Goal: Task Accomplishment & Management: Complete application form

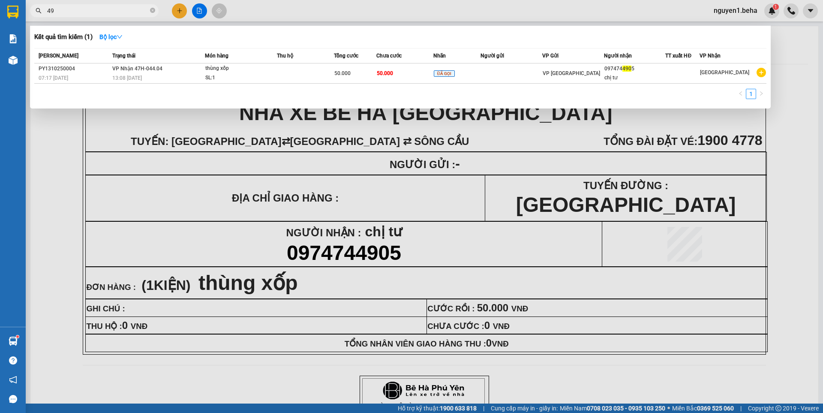
type input "4"
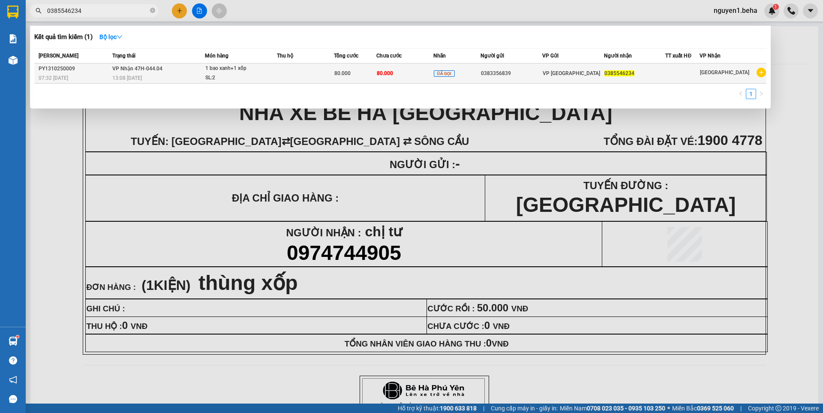
type input "0385546234"
click at [295, 67] on td at bounding box center [305, 73] width 57 height 20
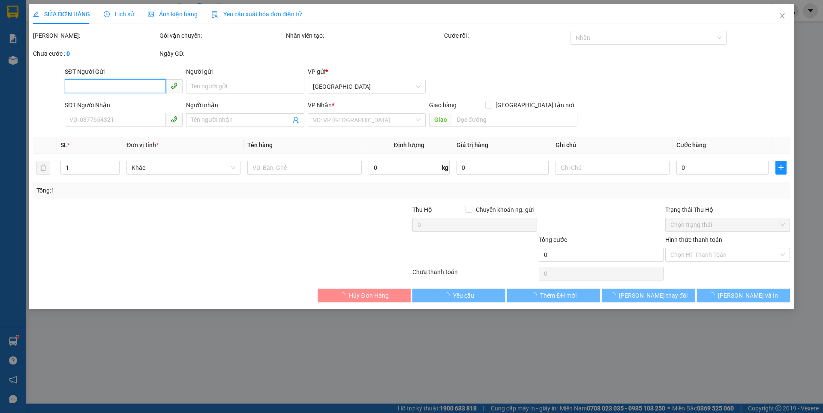
type input "0383356839"
type input "0385546234"
type input "80.000"
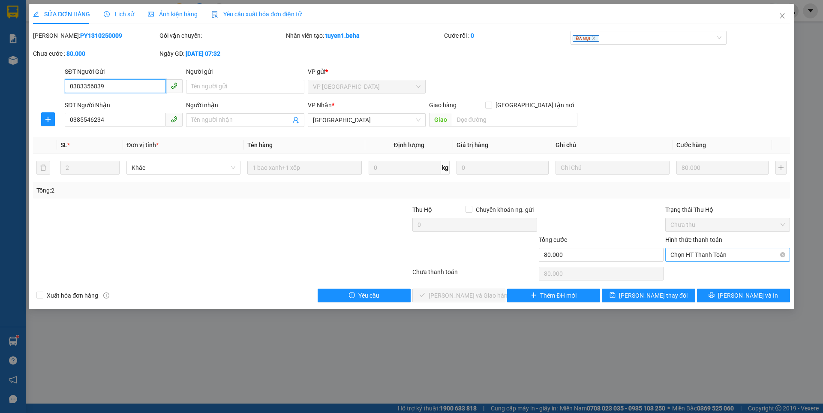
click at [690, 252] on span "Chọn HT Thanh Toán" at bounding box center [728, 254] width 114 height 13
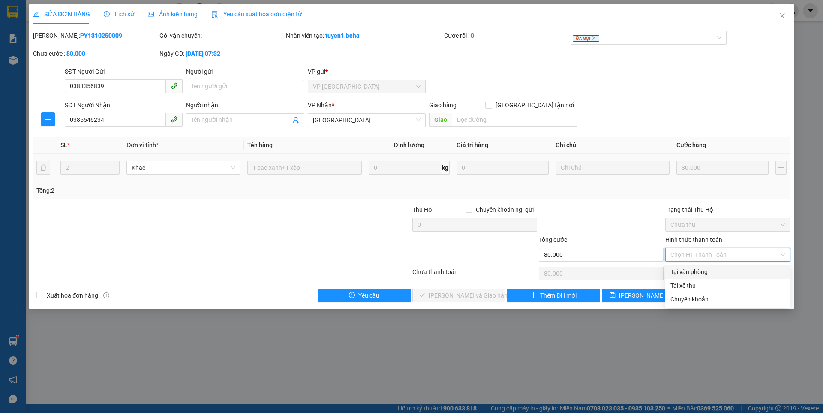
drag, startPoint x: 695, startPoint y: 271, endPoint x: 376, endPoint y: 178, distance: 333.0
click at [695, 271] on div "Tại văn phòng" at bounding box center [728, 271] width 114 height 9
type input "0"
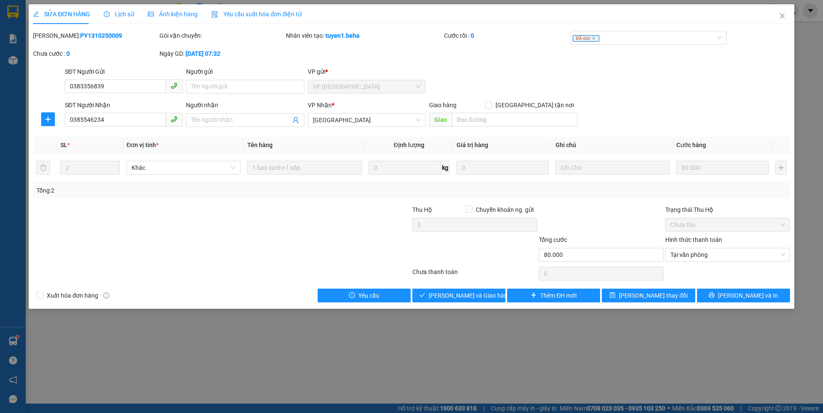
click at [180, 13] on span "Ảnh kiện hàng" at bounding box center [173, 14] width 50 height 7
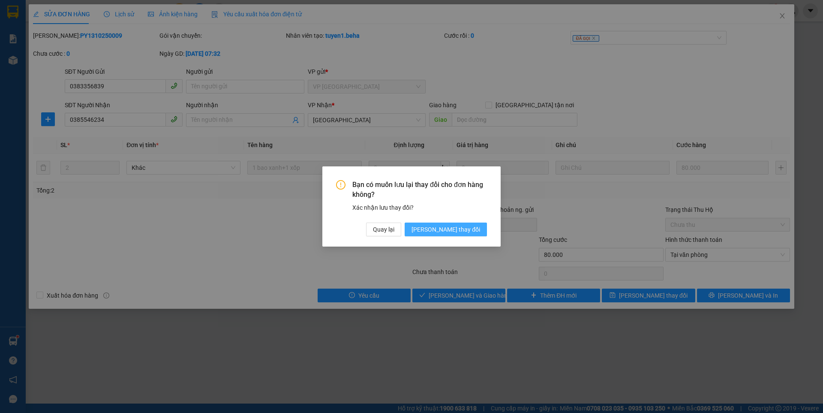
click at [471, 228] on span "[PERSON_NAME] thay đổi" at bounding box center [446, 229] width 69 height 9
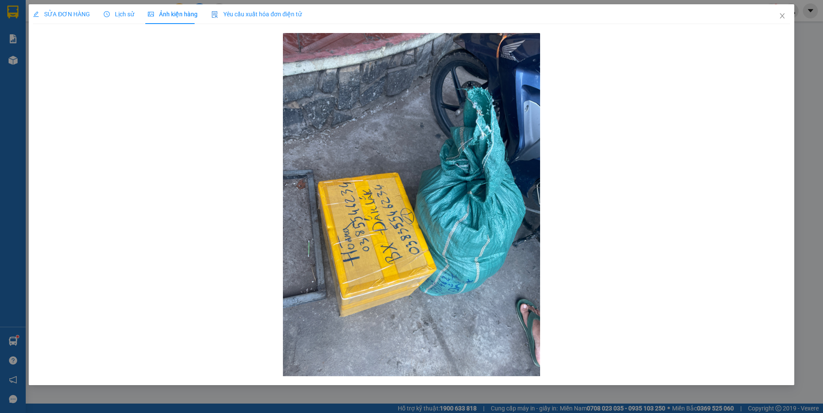
drag, startPoint x: 57, startPoint y: 12, endPoint x: 70, endPoint y: 18, distance: 14.4
click at [57, 11] on span "SỬA ĐƠN HÀNG" at bounding box center [61, 14] width 57 height 7
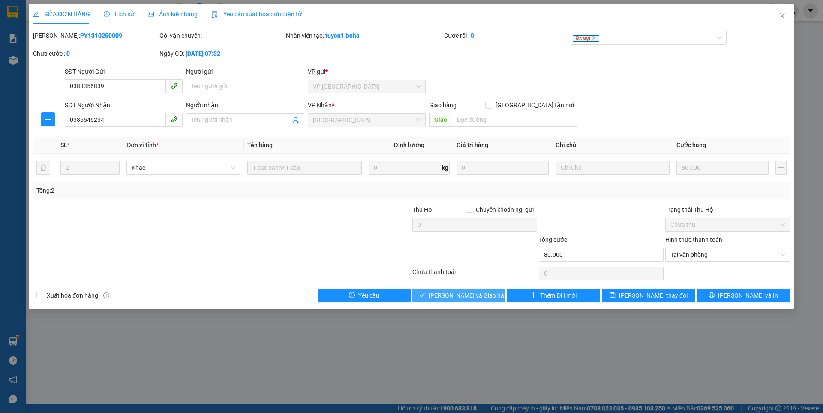
click at [470, 296] on span "[PERSON_NAME] và Giao hàng" at bounding box center [470, 295] width 82 height 9
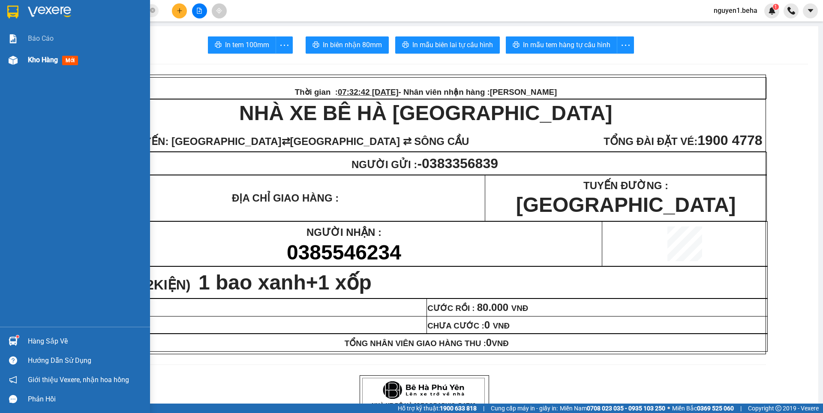
click at [16, 62] on img at bounding box center [13, 60] width 9 height 9
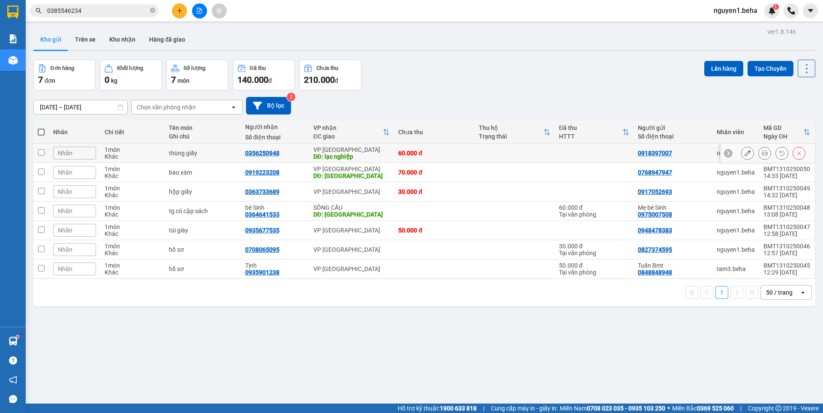
click at [762, 154] on icon at bounding box center [765, 153] width 6 height 6
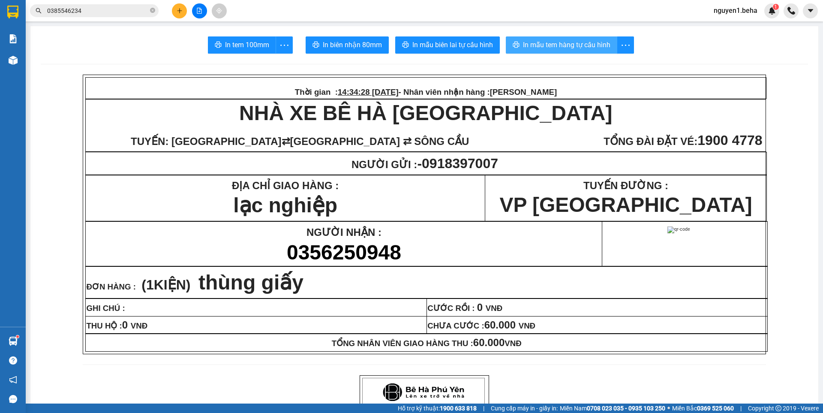
click at [576, 52] on button "In mẫu tem hàng tự cấu hình" at bounding box center [561, 44] width 111 height 17
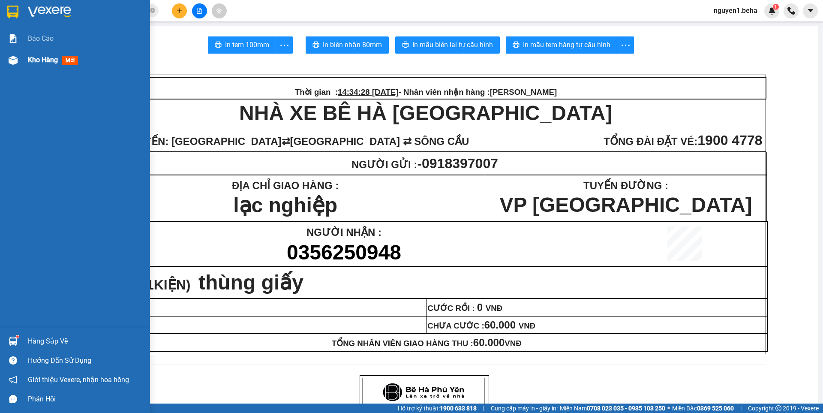
click at [15, 57] on img at bounding box center [13, 60] width 9 height 9
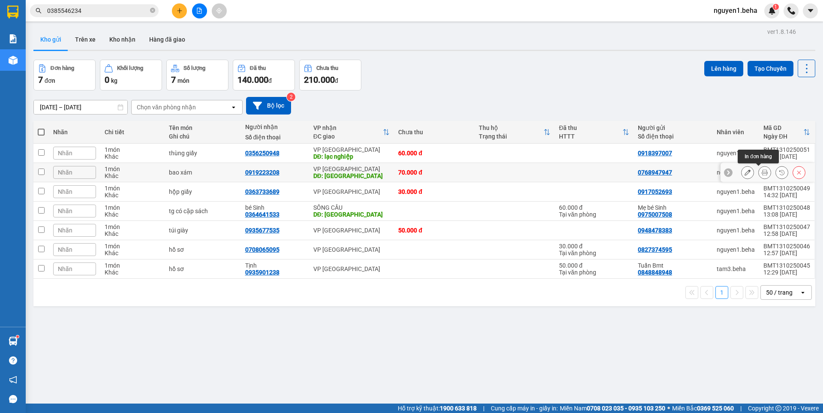
click at [762, 174] on icon at bounding box center [765, 172] width 6 height 6
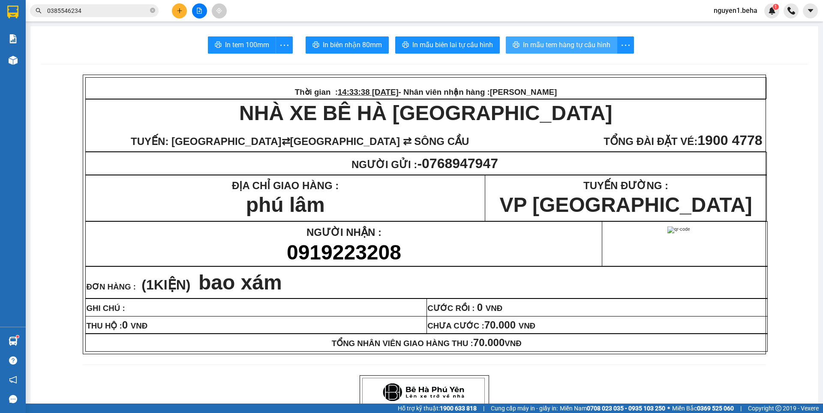
click at [578, 47] on span "In mẫu tem hàng tự cấu hình" at bounding box center [566, 44] width 87 height 11
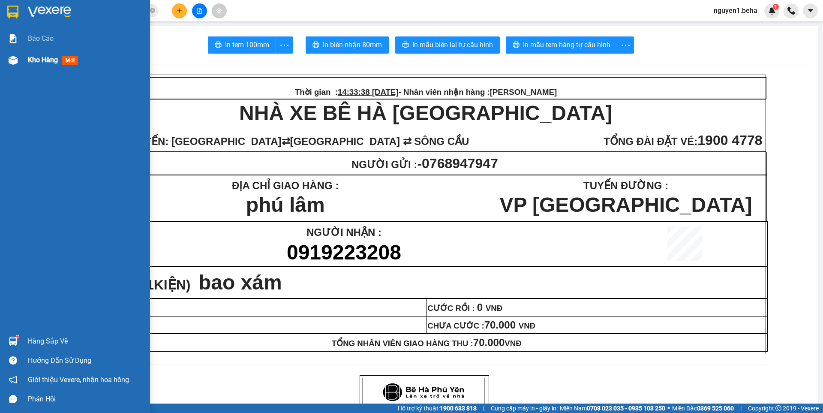
click at [12, 60] on img at bounding box center [13, 60] width 9 height 9
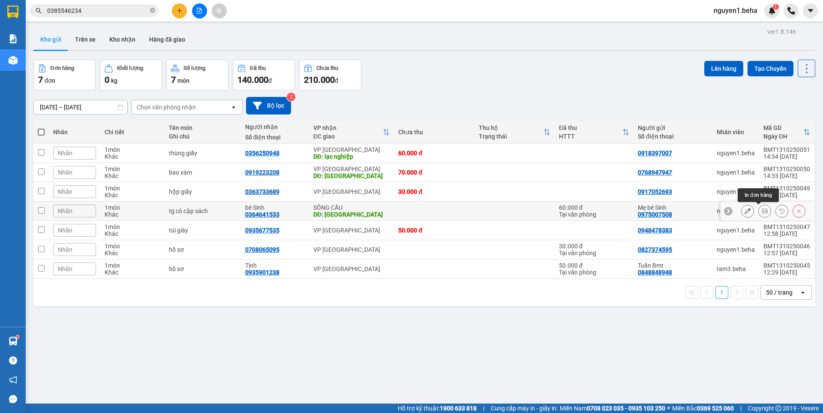
click at [759, 210] on button at bounding box center [765, 211] width 12 height 15
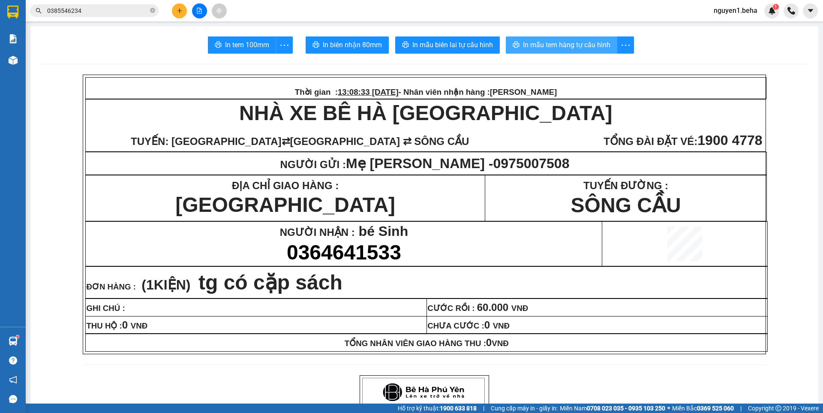
click at [593, 46] on span "In mẫu tem hàng tự cấu hình" at bounding box center [566, 44] width 87 height 11
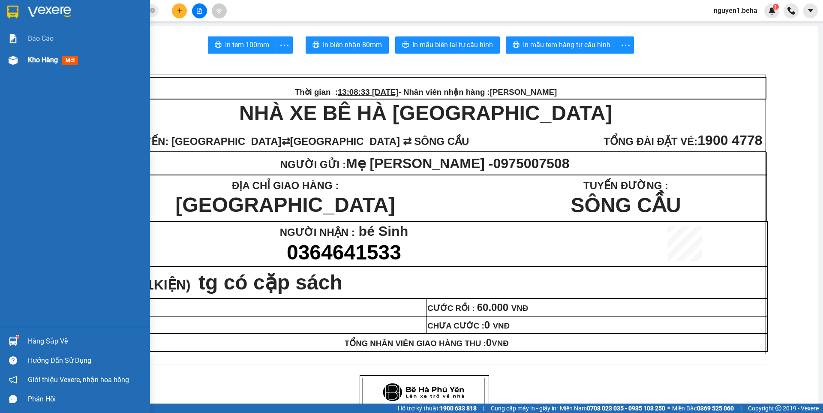
click at [14, 60] on img at bounding box center [13, 60] width 9 height 9
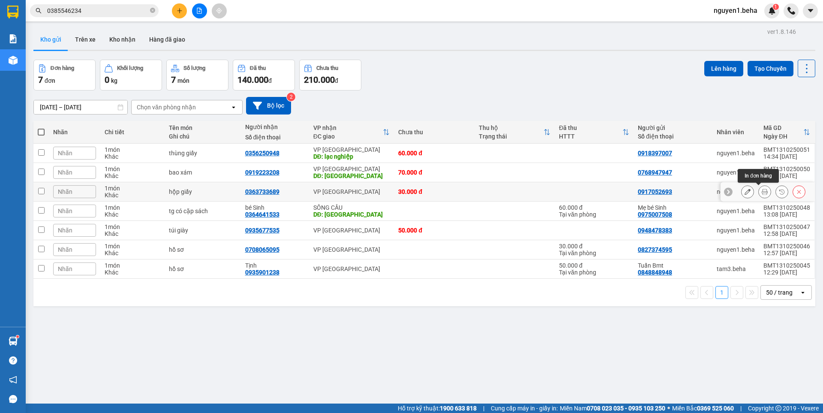
click at [762, 193] on icon at bounding box center [765, 192] width 6 height 6
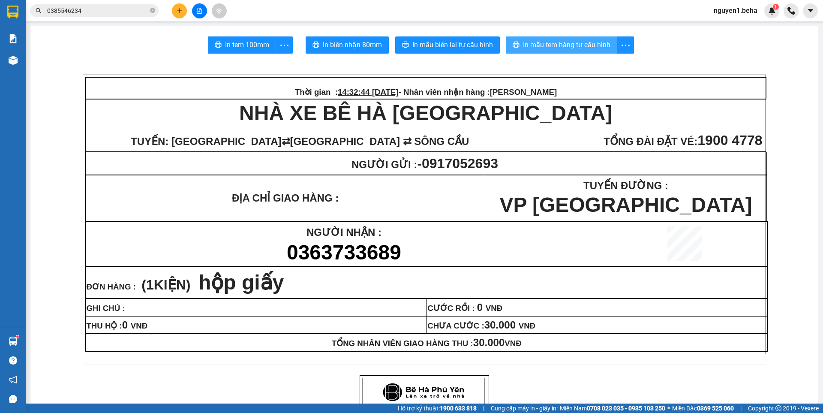
click at [567, 44] on span "In mẫu tem hàng tự cấu hình" at bounding box center [566, 44] width 87 height 11
click at [87, 7] on input "0385546234" at bounding box center [97, 10] width 101 height 9
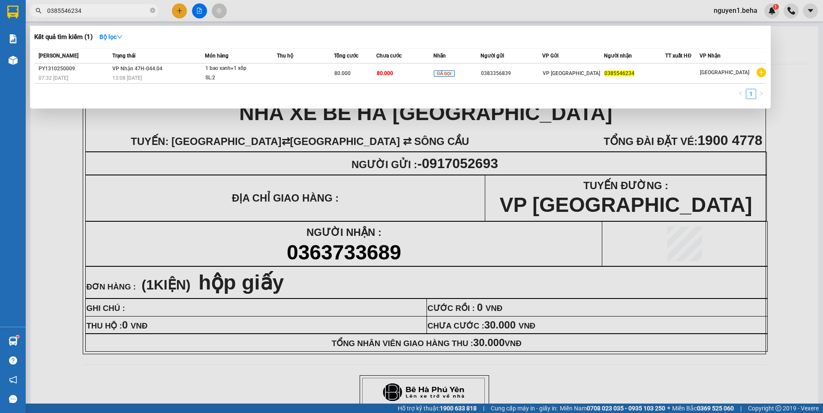
click at [87, 7] on input "0385546234" at bounding box center [97, 10] width 101 height 9
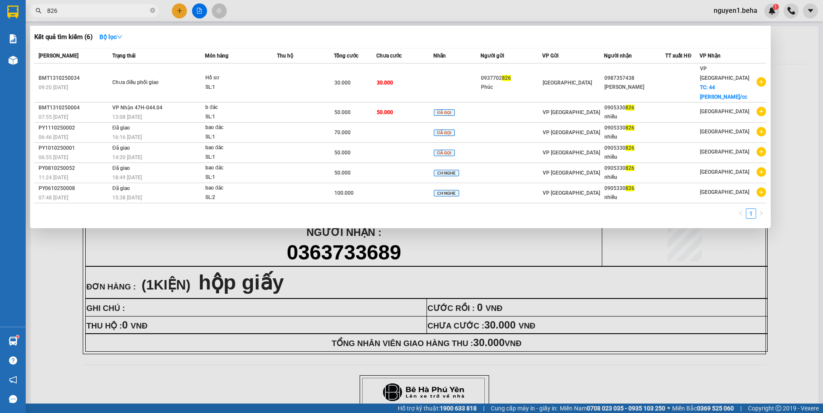
click at [124, 16] on span "826" at bounding box center [94, 10] width 129 height 13
click at [124, 15] on input "826" at bounding box center [97, 10] width 101 height 9
click at [122, 8] on input "826" at bounding box center [97, 10] width 101 height 9
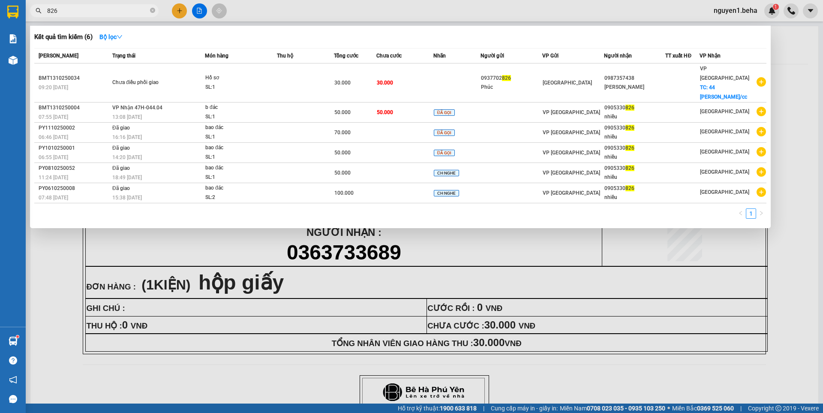
click at [122, 8] on input "826" at bounding box center [97, 10] width 101 height 9
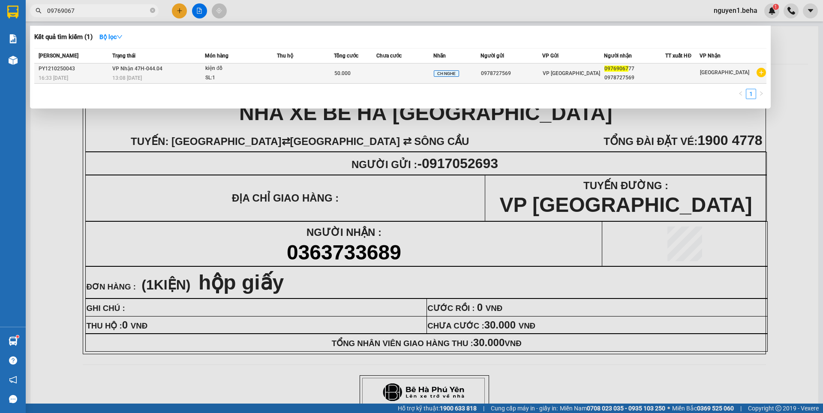
type input "09769067"
click at [309, 69] on td at bounding box center [305, 73] width 57 height 20
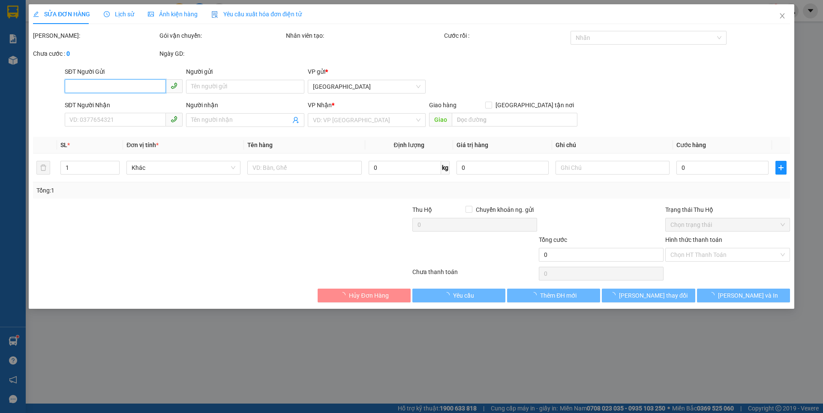
type input "0978727569"
type input "0976906777"
type input "0978727569"
type input "50.000"
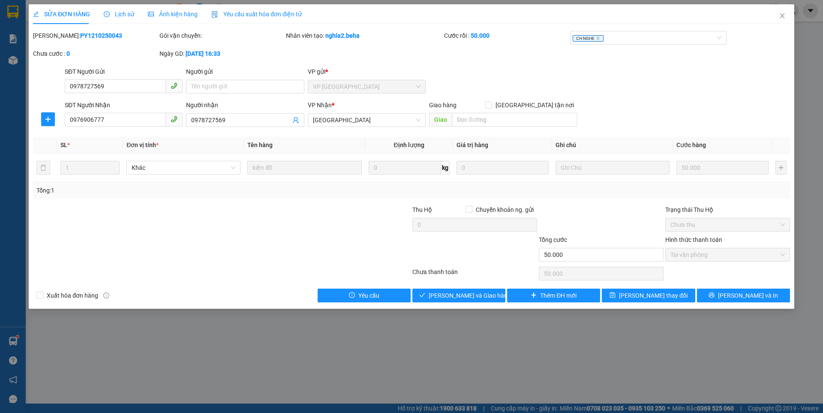
click at [176, 15] on span "Ảnh kiện hàng" at bounding box center [173, 14] width 50 height 7
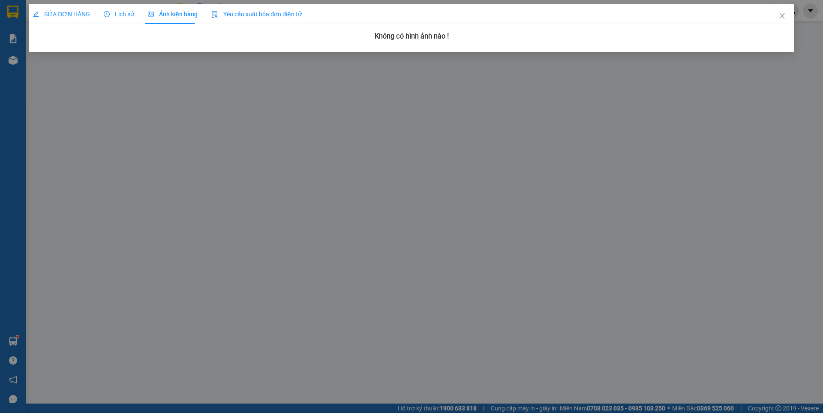
click at [79, 18] on div "SỬA ĐƠN HÀNG" at bounding box center [61, 13] width 57 height 9
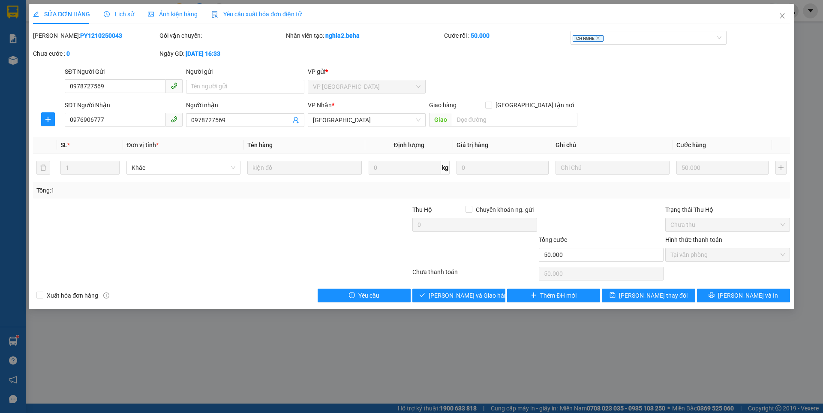
click at [171, 13] on span "Ảnh kiện hàng" at bounding box center [173, 14] width 50 height 7
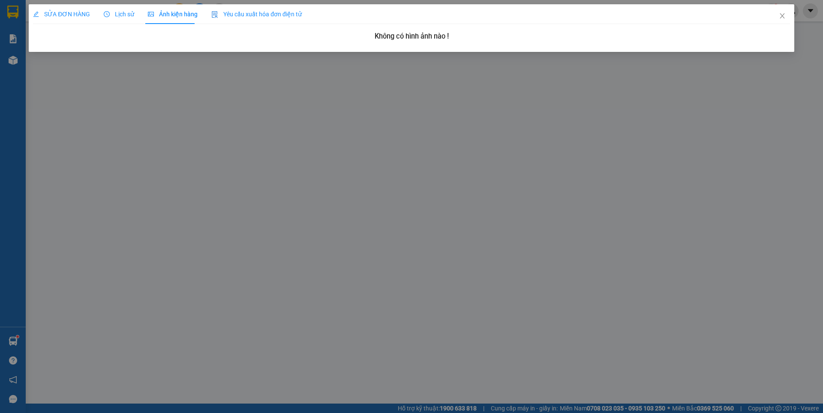
click at [72, 10] on div "SỬA ĐƠN HÀNG" at bounding box center [61, 13] width 57 height 9
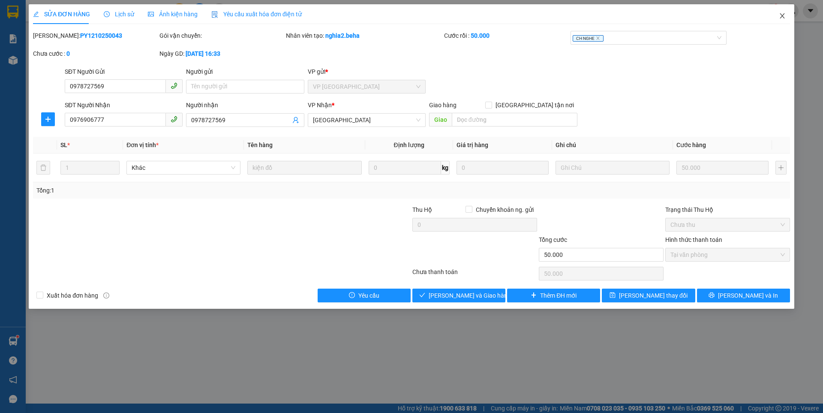
click at [781, 15] on icon "close" at bounding box center [782, 15] width 7 height 7
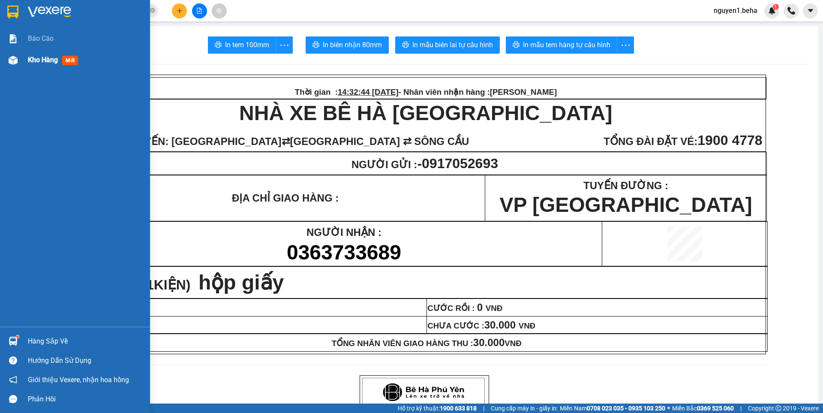
click at [19, 63] on div at bounding box center [13, 60] width 15 height 15
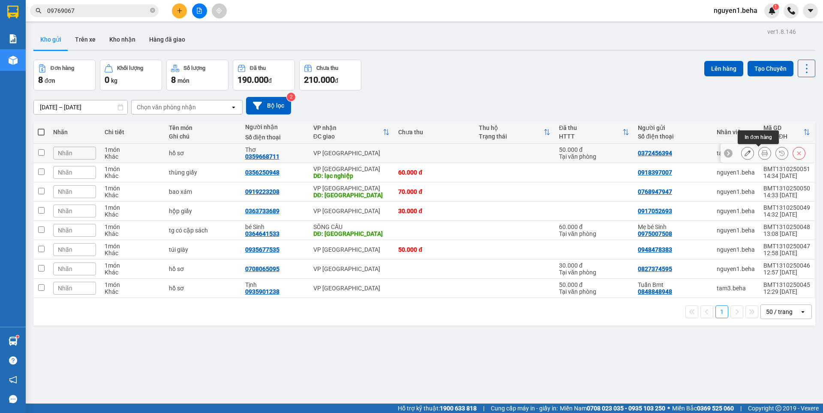
click at [762, 154] on icon at bounding box center [765, 153] width 6 height 6
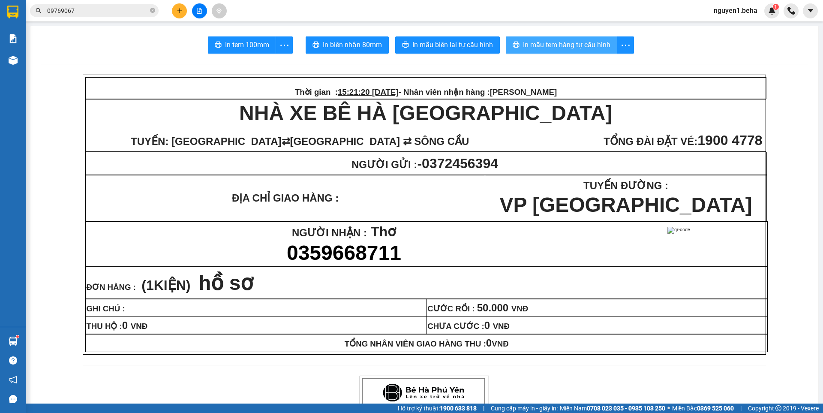
click at [578, 42] on span "In mẫu tem hàng tự cấu hình" at bounding box center [566, 44] width 87 height 11
